Goal: Find specific page/section: Find specific page/section

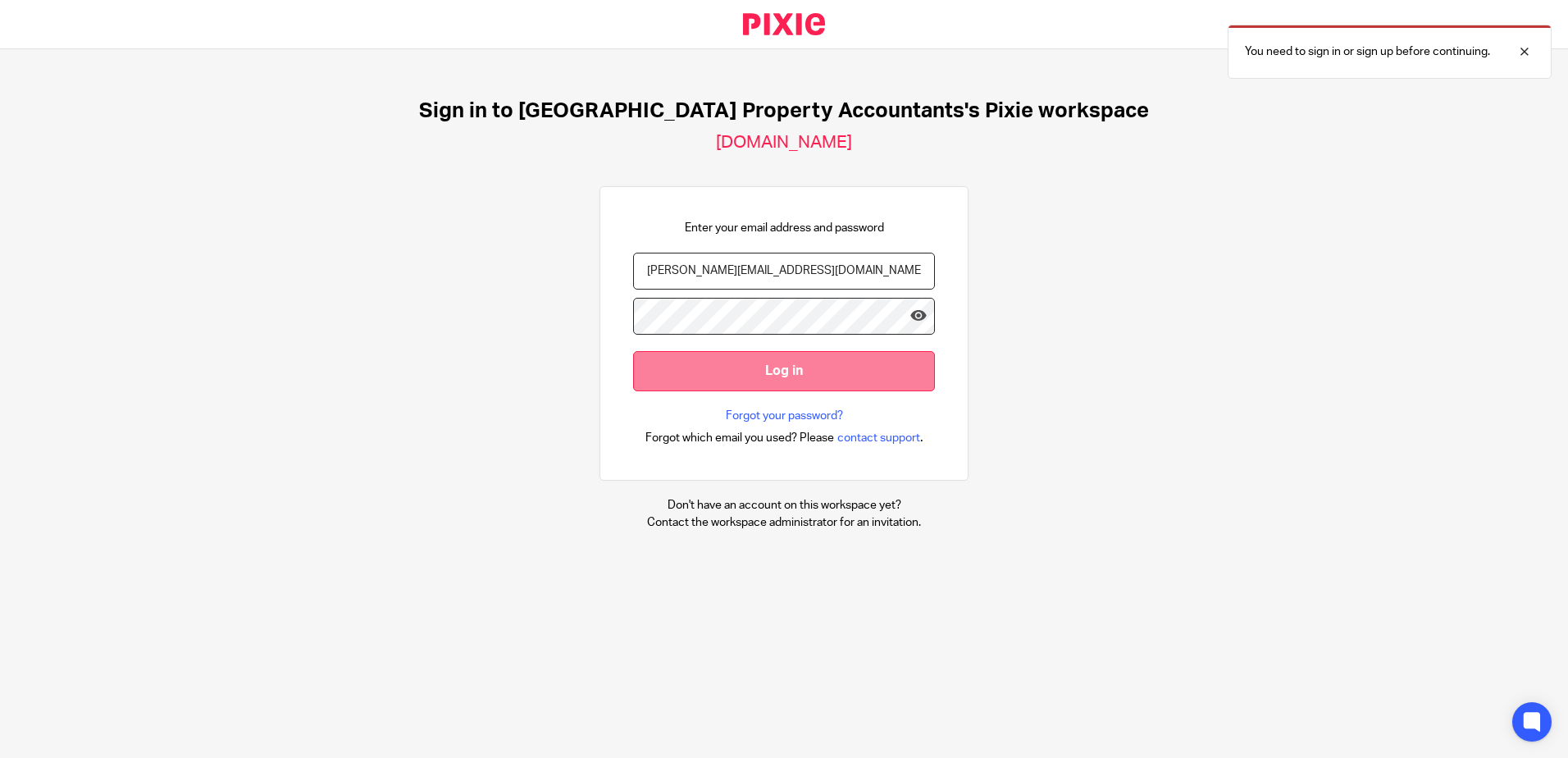
click at [765, 383] on input "Log in" at bounding box center [784, 371] width 302 height 40
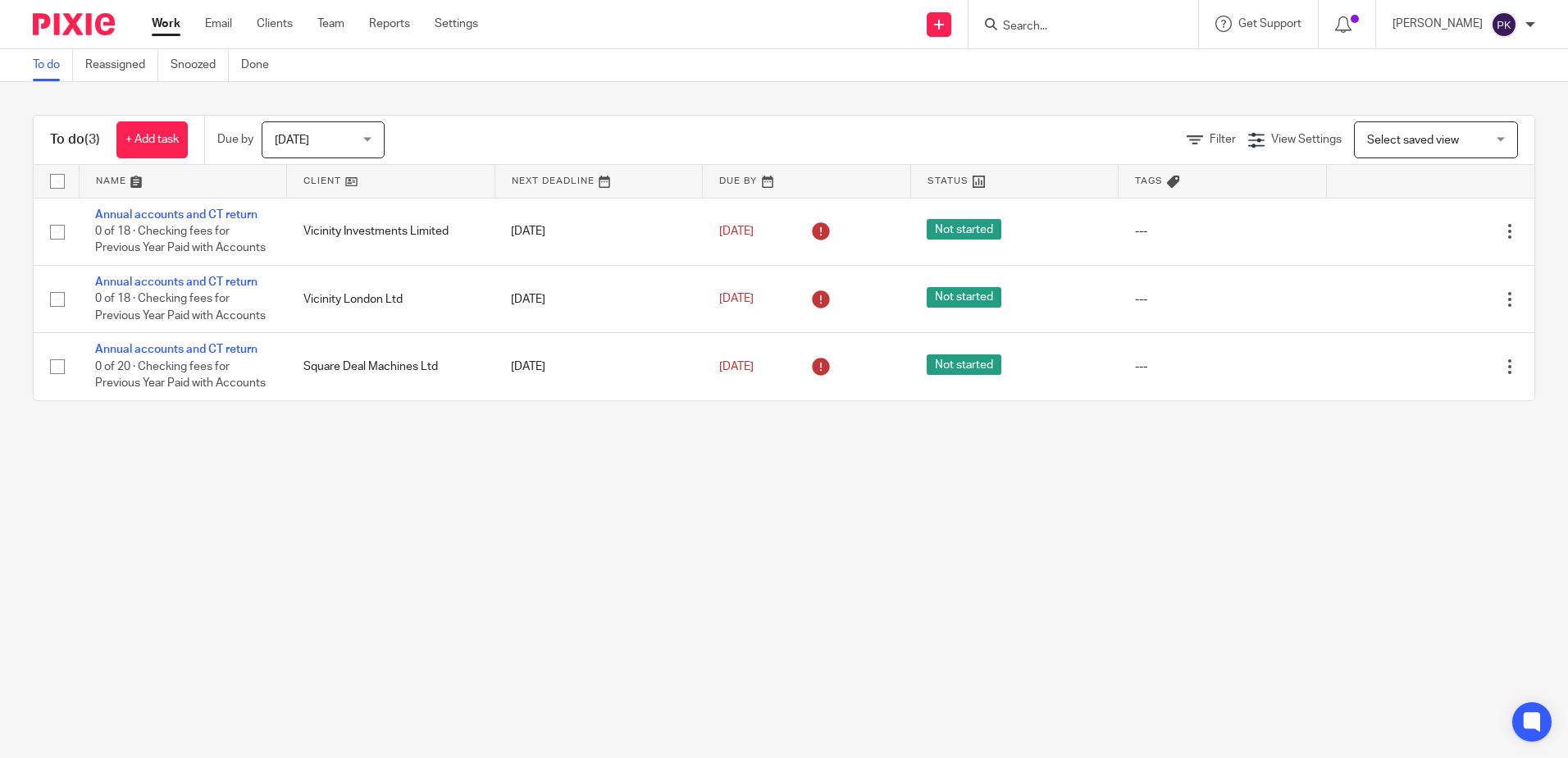
click at [1043, 29] on input "Search" at bounding box center [1075, 27] width 147 height 15
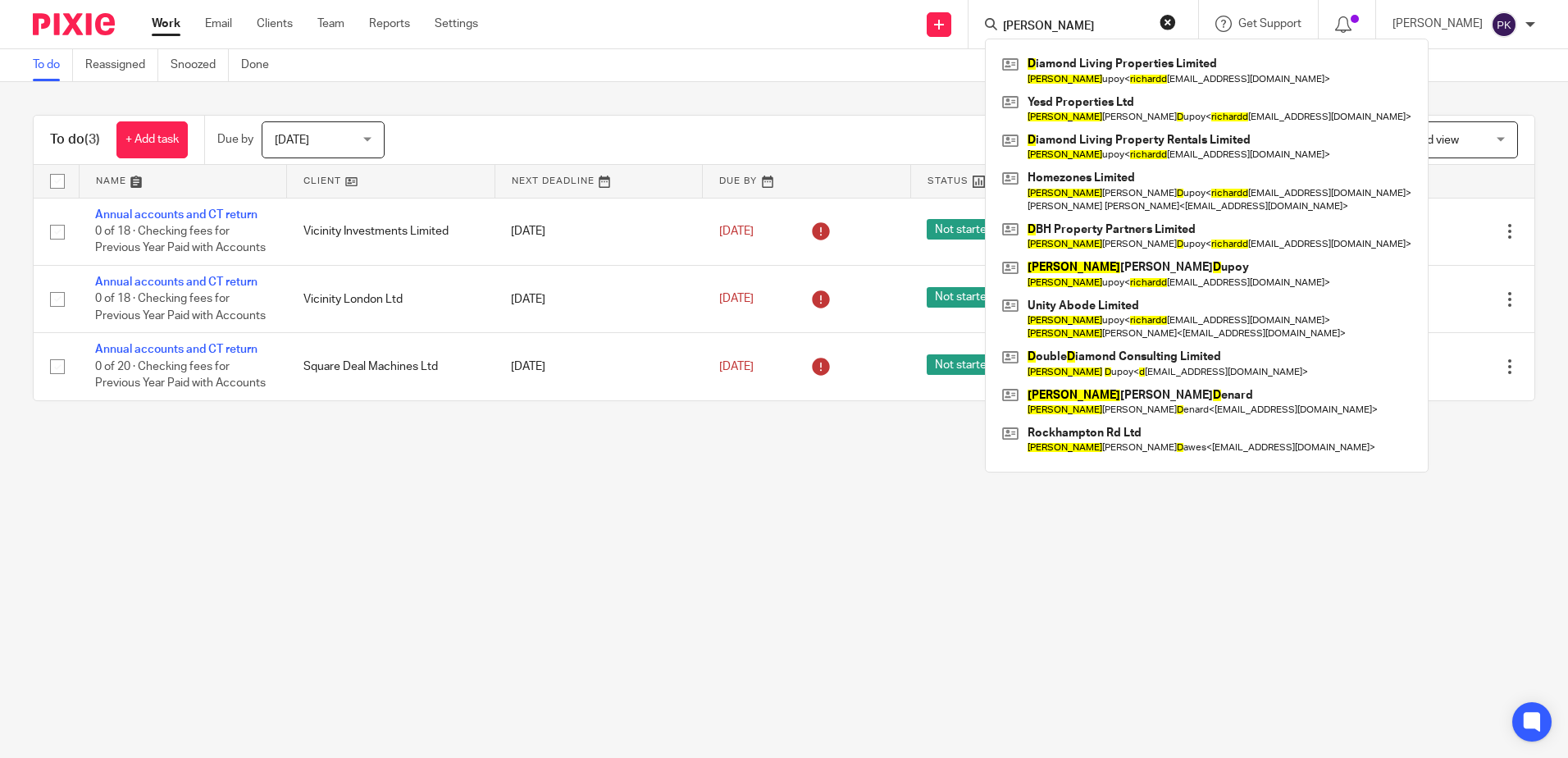
type input "[PERSON_NAME]"
